Goal: Information Seeking & Learning: Learn about a topic

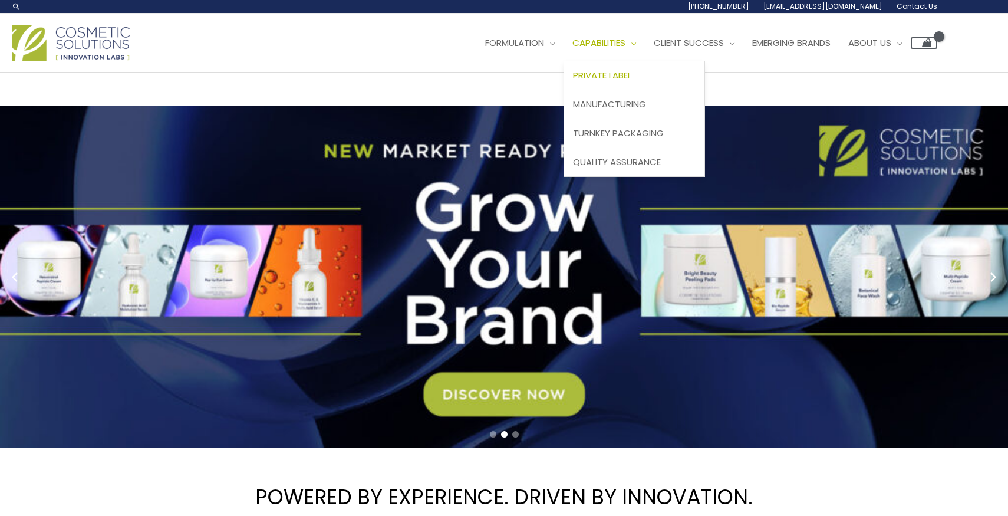
click at [632, 71] on span "Private Label" at bounding box center [602, 75] width 58 height 12
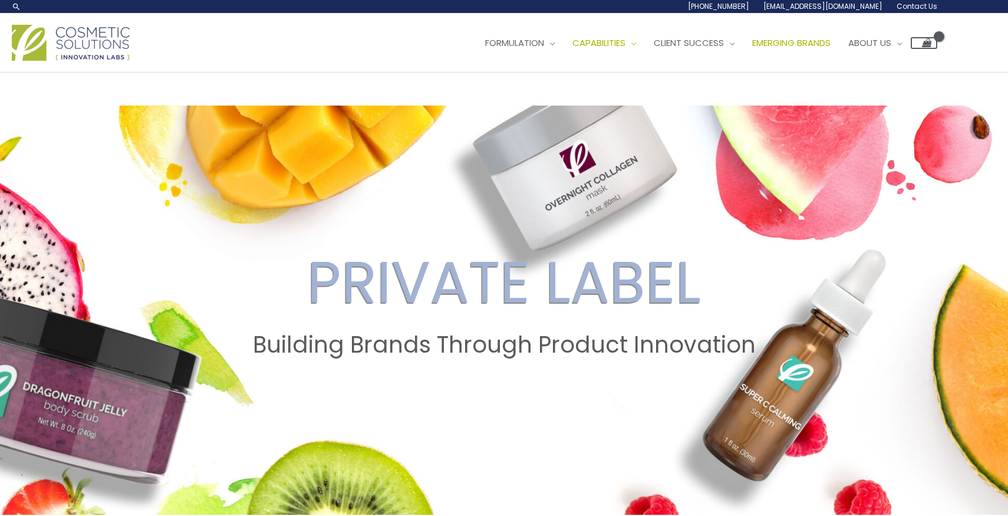
click at [823, 46] on span "Emerging Brands" at bounding box center [792, 43] width 78 height 12
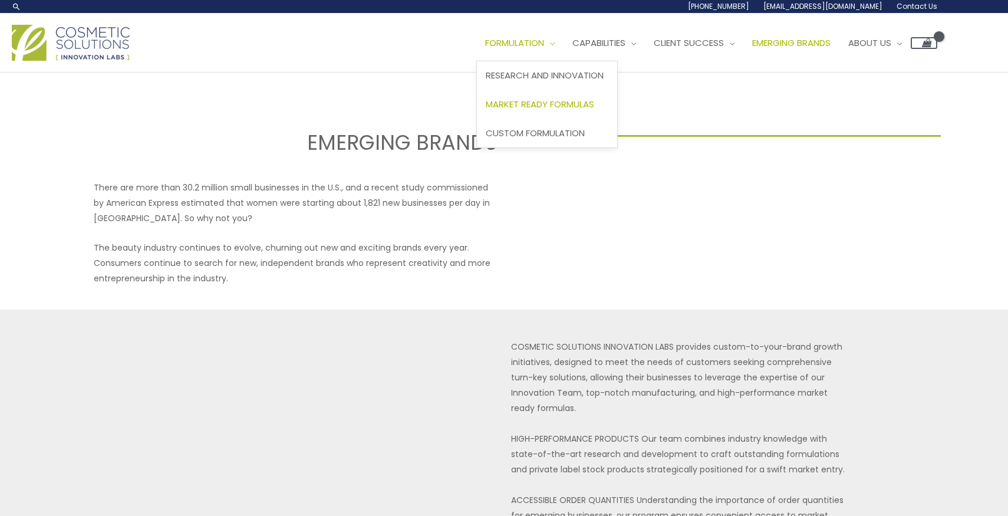
click at [550, 107] on span "Market Ready Formulas" at bounding box center [540, 104] width 109 height 12
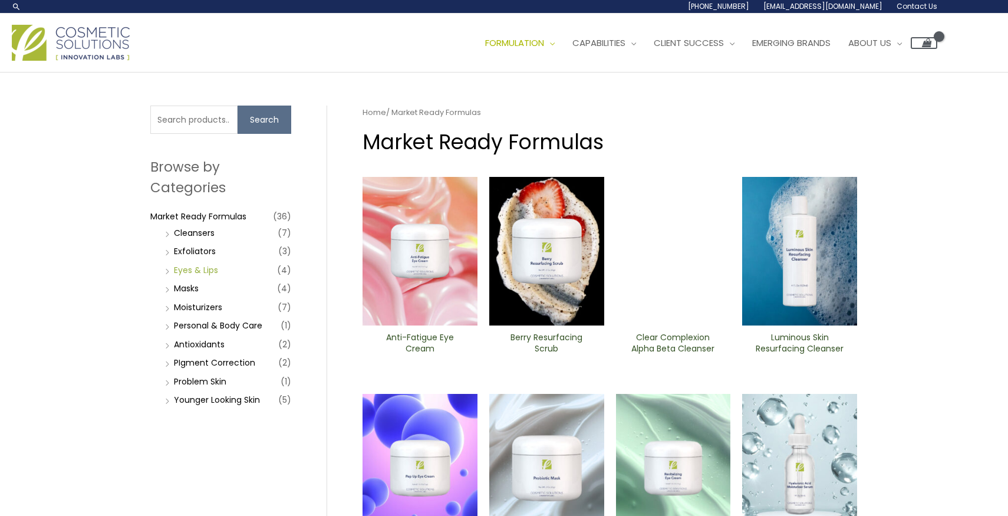
click at [199, 269] on link "Eyes & Lips" at bounding box center [196, 270] width 44 height 12
